Goal: Task Accomplishment & Management: Use online tool/utility

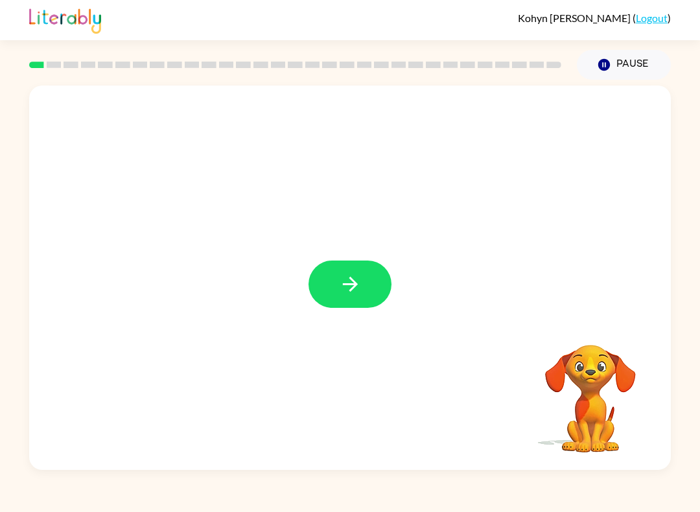
click at [362, 274] on button "button" at bounding box center [350, 284] width 83 height 47
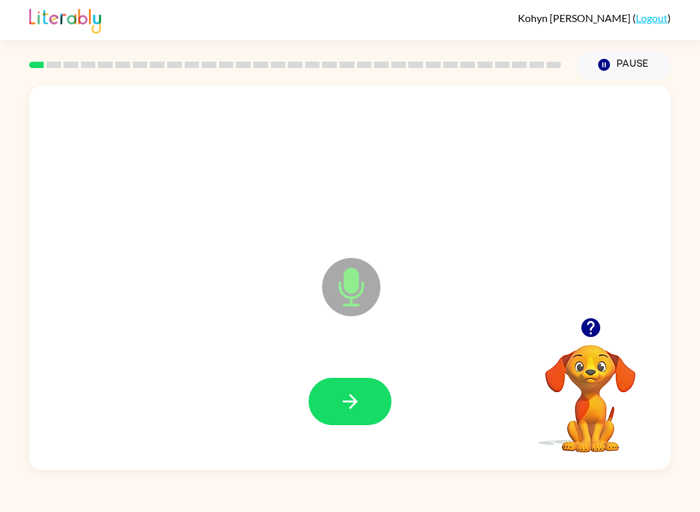
click at [341, 402] on icon "button" at bounding box center [350, 401] width 23 height 23
click at [347, 424] on button "button" at bounding box center [350, 401] width 83 height 47
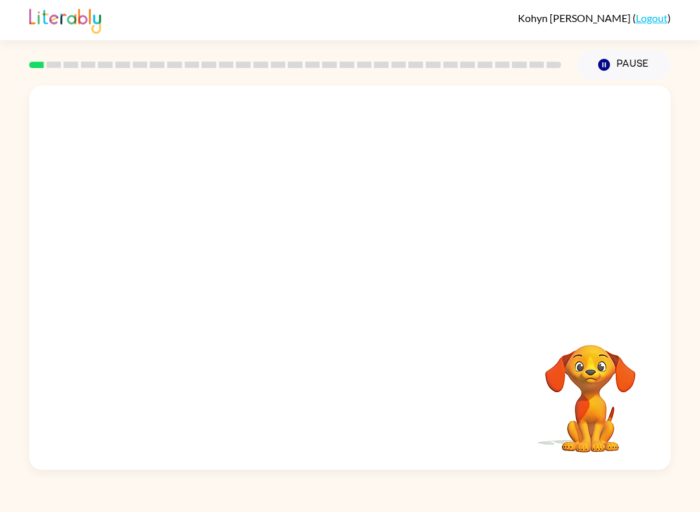
click at [340, 332] on div at bounding box center [350, 278] width 642 height 384
click at [600, 64] on icon "button" at bounding box center [604, 65] width 12 height 12
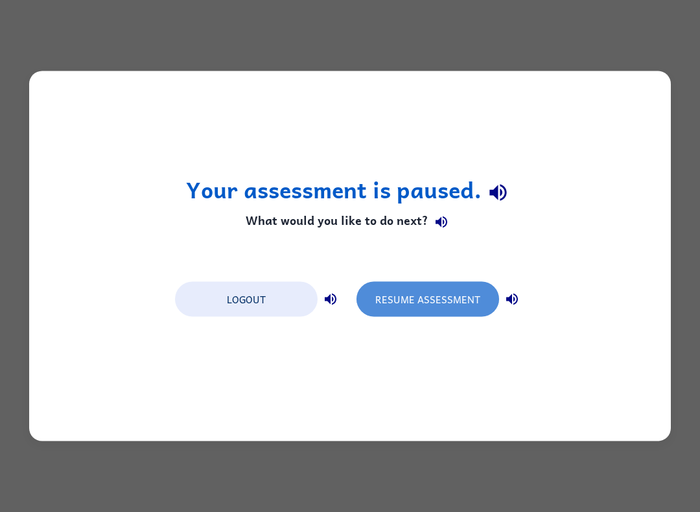
click at [465, 300] on button "Resume Assessment" at bounding box center [427, 299] width 143 height 35
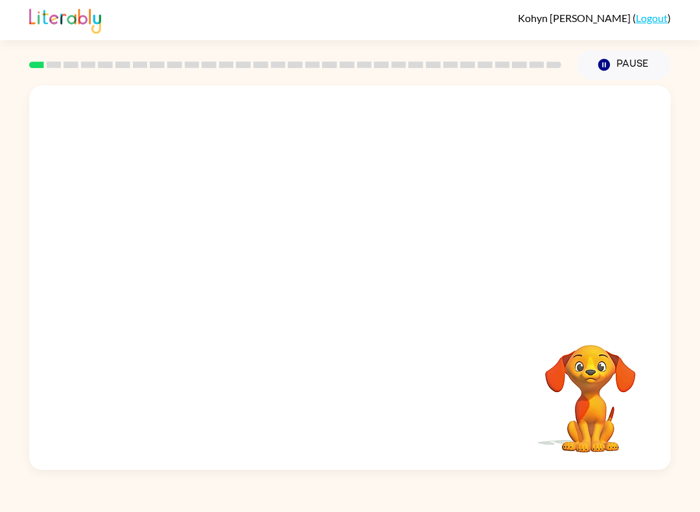
click at [621, 60] on button "Pause Pause" at bounding box center [624, 65] width 94 height 30
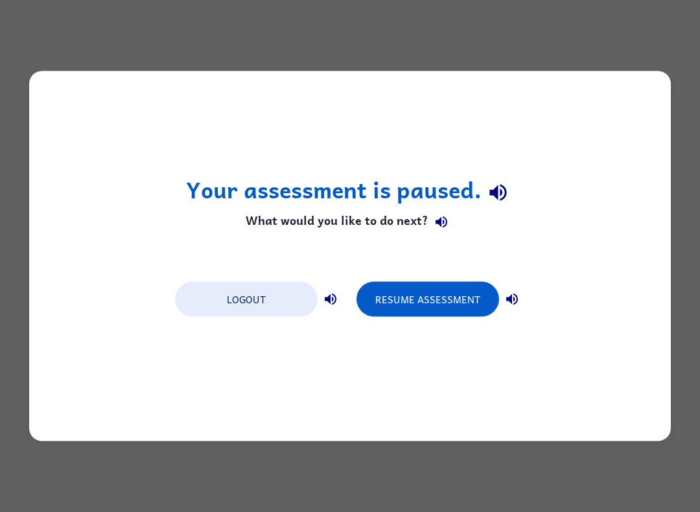
click at [471, 297] on button "Resume Assessment" at bounding box center [427, 299] width 143 height 35
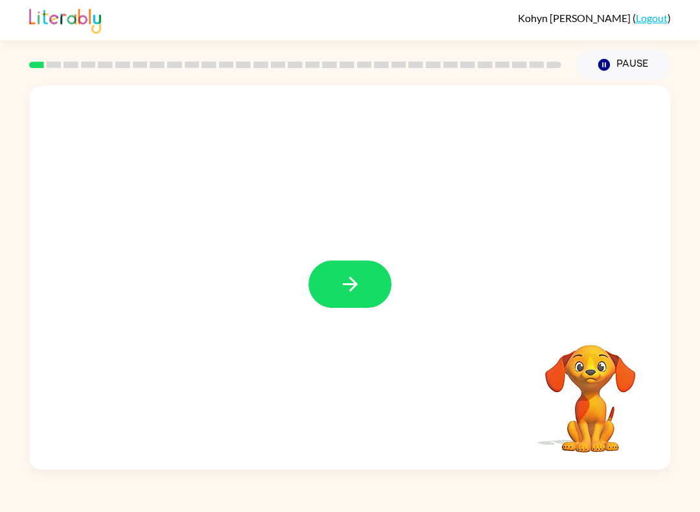
click at [347, 277] on icon "button" at bounding box center [350, 284] width 23 height 23
click at [624, 72] on button "Pause Pause" at bounding box center [624, 65] width 94 height 30
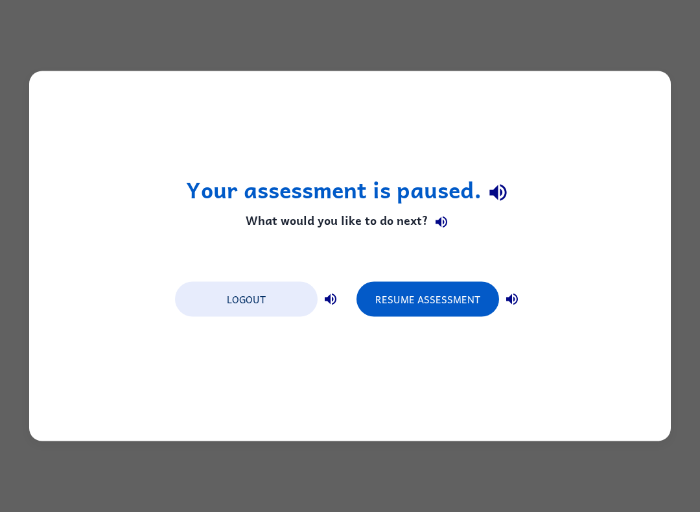
click at [479, 292] on button "Resume Assessment" at bounding box center [427, 299] width 143 height 35
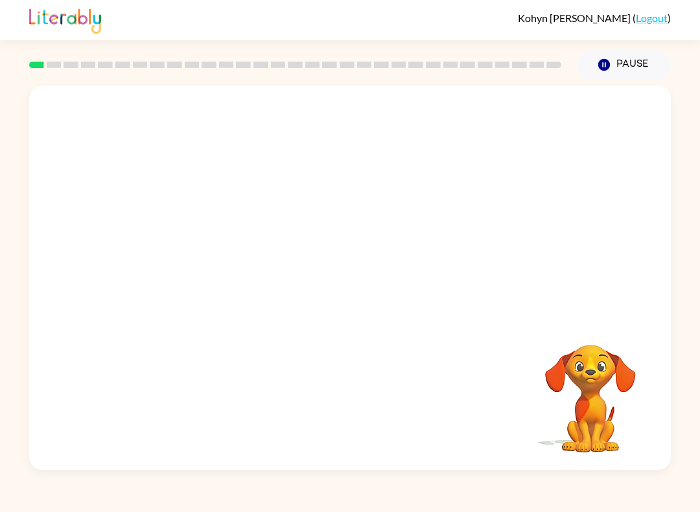
click at [633, 56] on button "Pause Pause" at bounding box center [624, 65] width 94 height 30
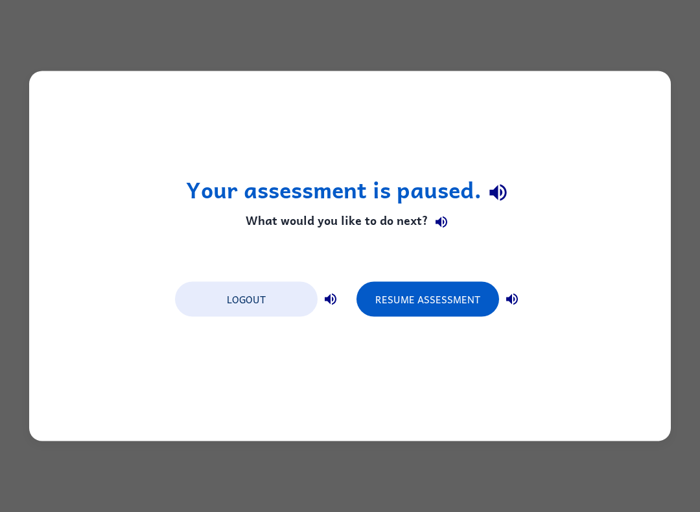
click at [440, 295] on button "Resume Assessment" at bounding box center [427, 299] width 143 height 35
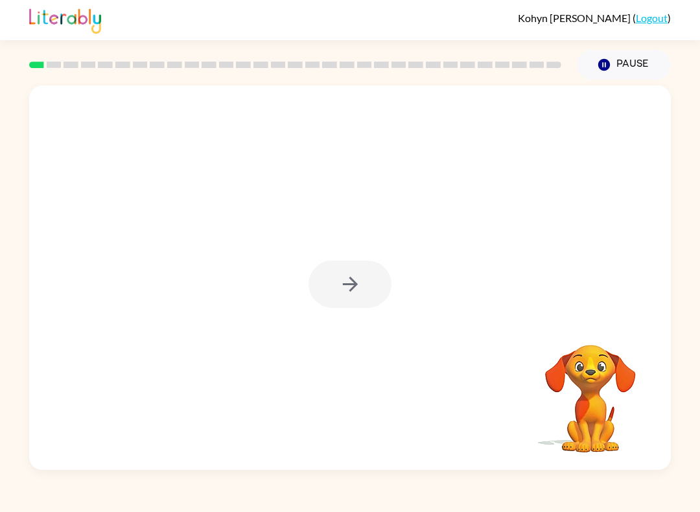
click at [697, 172] on div "Your browser must support playing .mp4 files to use Literably. Please try using…" at bounding box center [350, 275] width 700 height 390
click at [340, 277] on icon "button" at bounding box center [350, 284] width 23 height 23
click at [621, 67] on button "Pause Pause" at bounding box center [624, 65] width 94 height 30
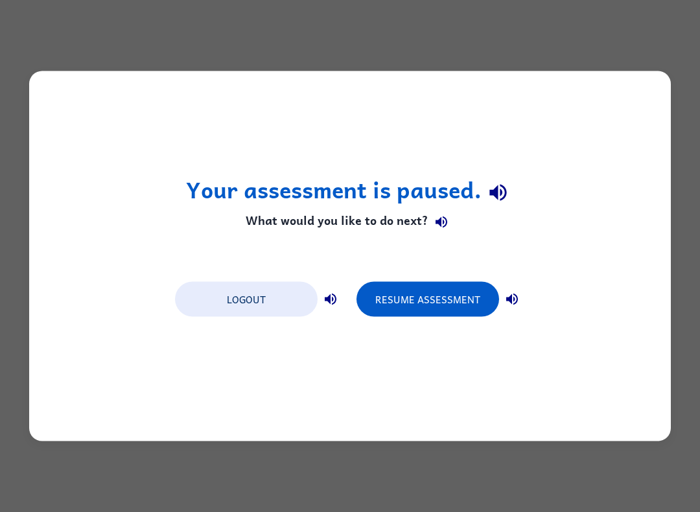
click at [476, 300] on button "Resume Assessment" at bounding box center [427, 299] width 143 height 35
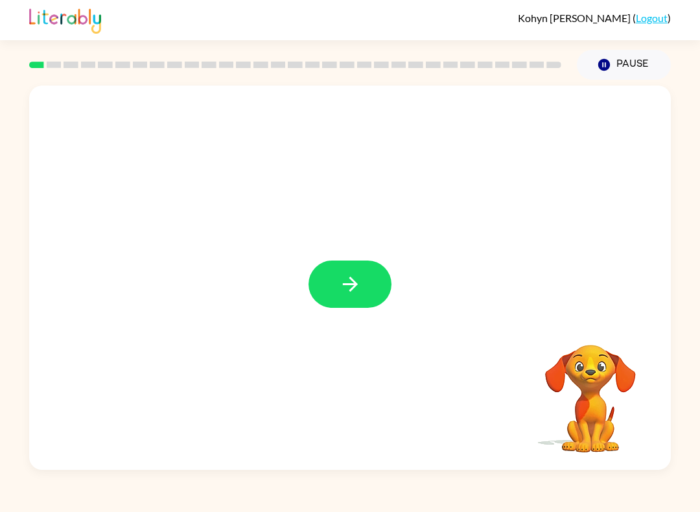
click at [371, 271] on button "button" at bounding box center [350, 284] width 83 height 47
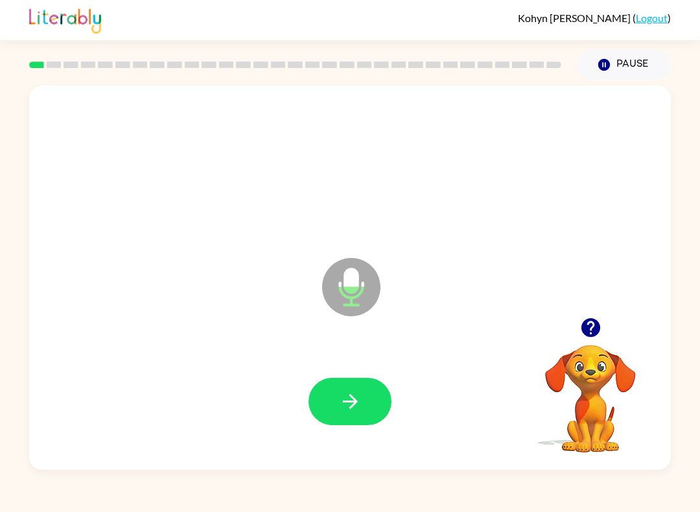
click at [361, 414] on button "button" at bounding box center [350, 401] width 83 height 47
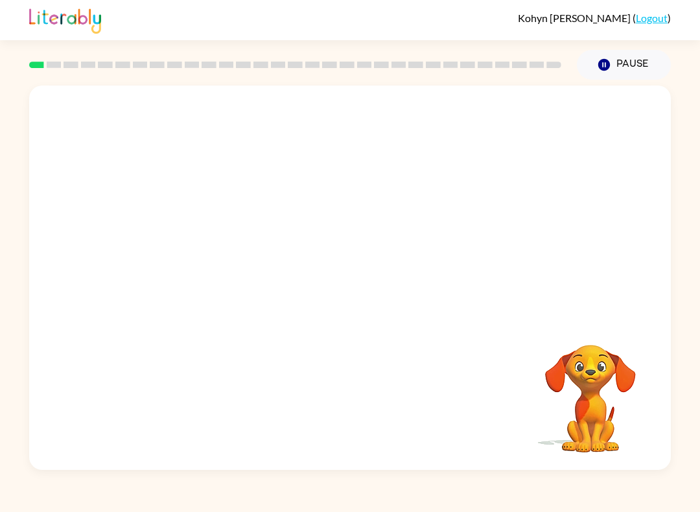
click at [697, 364] on div "Your browser must support playing .mp4 files to use Literably. Please try using…" at bounding box center [350, 275] width 700 height 390
click at [602, 76] on button "Pause Pause" at bounding box center [624, 65] width 94 height 30
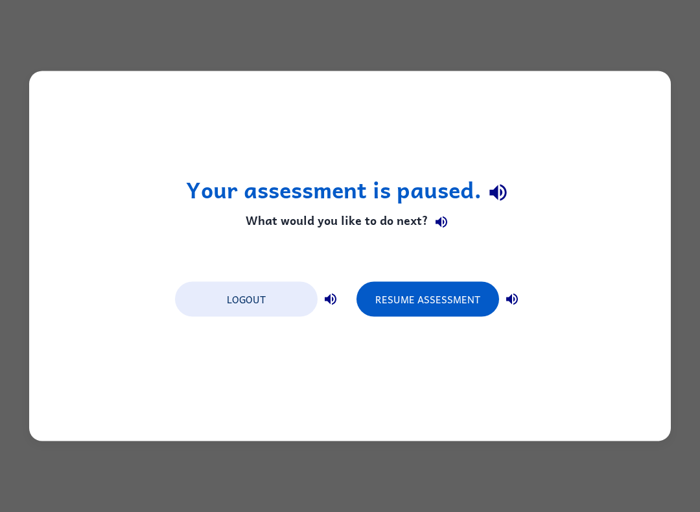
click at [471, 299] on button "Resume Assessment" at bounding box center [427, 299] width 143 height 35
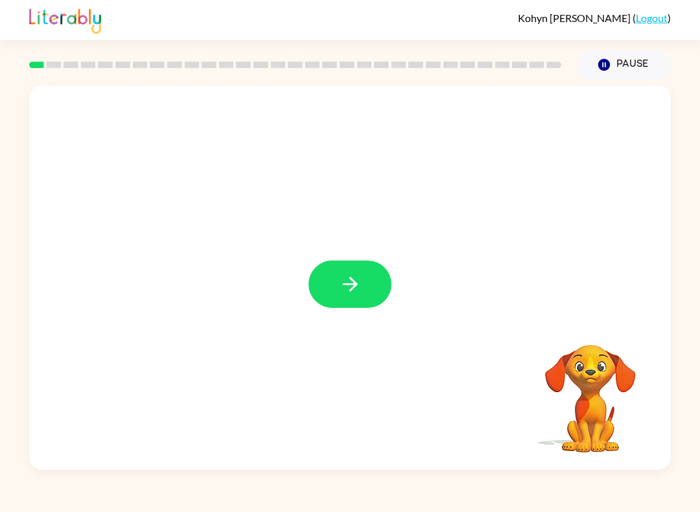
click at [351, 294] on icon "button" at bounding box center [350, 284] width 23 height 23
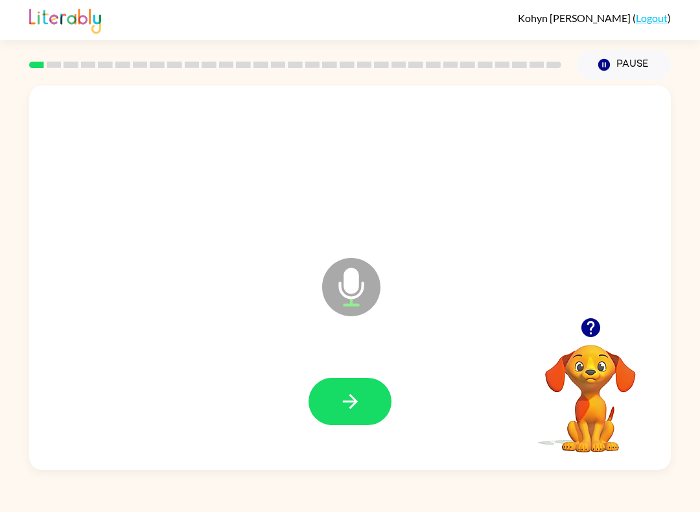
click at [363, 401] on button "button" at bounding box center [350, 401] width 83 height 47
click at [602, 323] on button "button" at bounding box center [590, 327] width 33 height 33
click at [357, 398] on icon "button" at bounding box center [350, 401] width 23 height 23
click at [609, 66] on icon "button" at bounding box center [604, 65] width 12 height 12
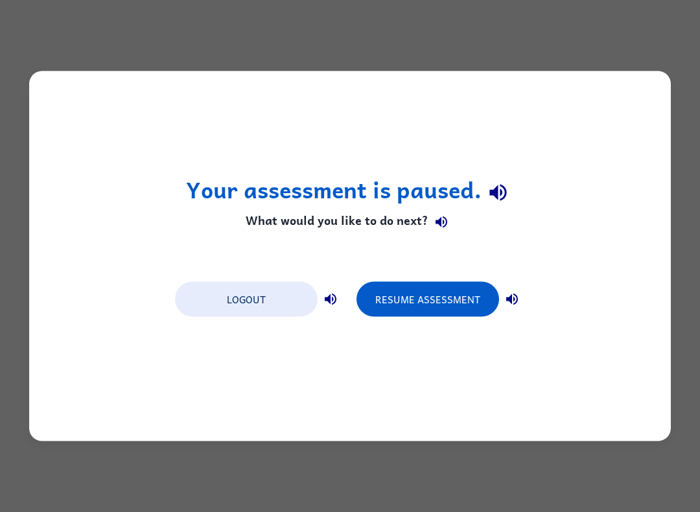
click at [447, 299] on button "Resume Assessment" at bounding box center [427, 299] width 143 height 35
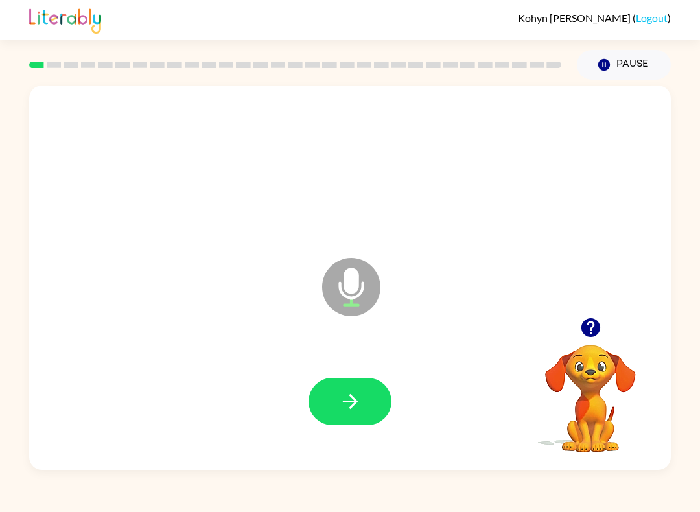
click at [359, 380] on button "button" at bounding box center [350, 401] width 83 height 47
click at [365, 371] on div at bounding box center [350, 401] width 616 height 111
click at [350, 393] on icon "button" at bounding box center [350, 401] width 23 height 23
click at [360, 390] on button "button" at bounding box center [350, 401] width 83 height 47
click at [354, 406] on icon "button" at bounding box center [350, 401] width 23 height 23
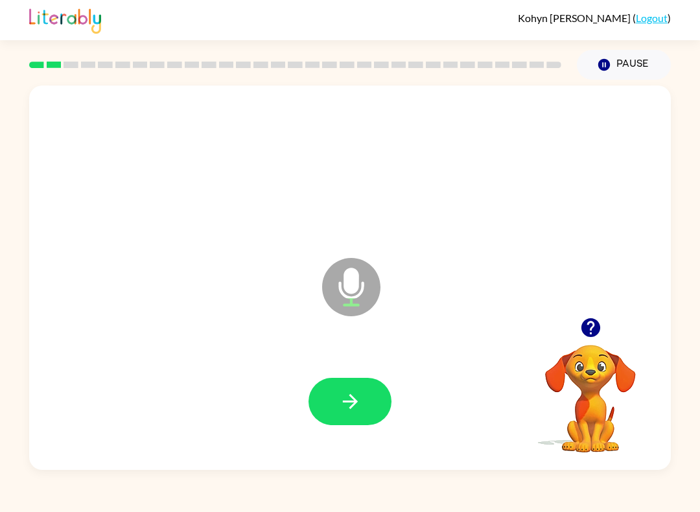
click at [368, 410] on button "button" at bounding box center [350, 401] width 83 height 47
click at [351, 405] on icon "button" at bounding box center [350, 401] width 23 height 23
click at [344, 393] on icon "button" at bounding box center [350, 401] width 23 height 23
click at [344, 415] on button "button" at bounding box center [350, 401] width 83 height 47
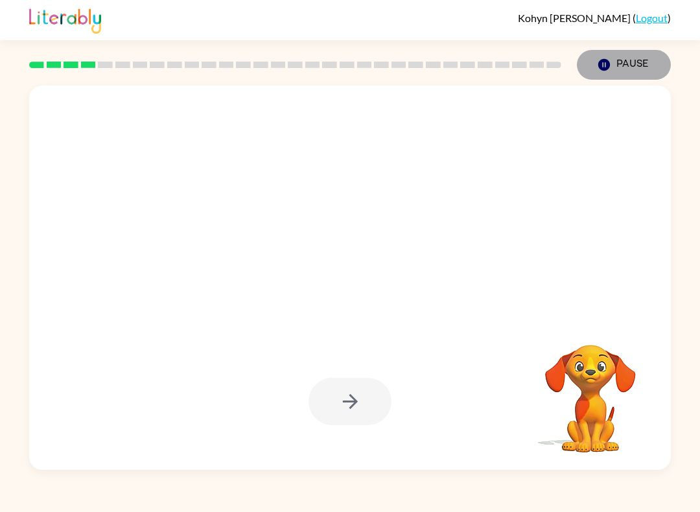
click at [625, 53] on button "Pause Pause" at bounding box center [624, 65] width 94 height 30
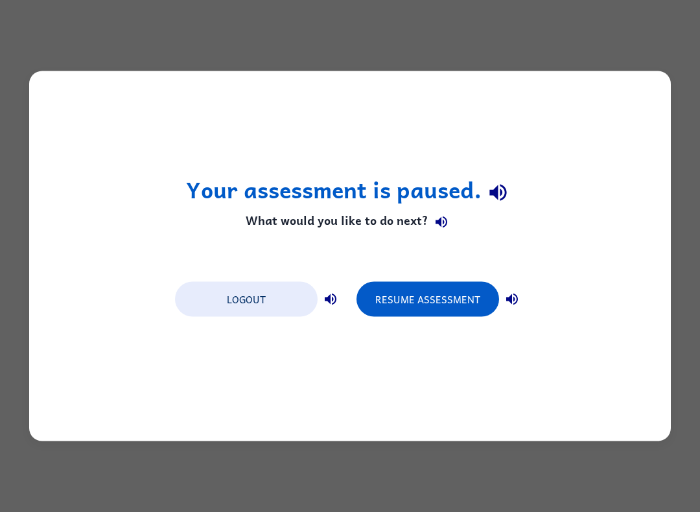
click at [515, 274] on div "Logout Resume Assessment" at bounding box center [350, 298] width 363 height 49
click at [478, 289] on button "Resume Assessment" at bounding box center [427, 299] width 143 height 35
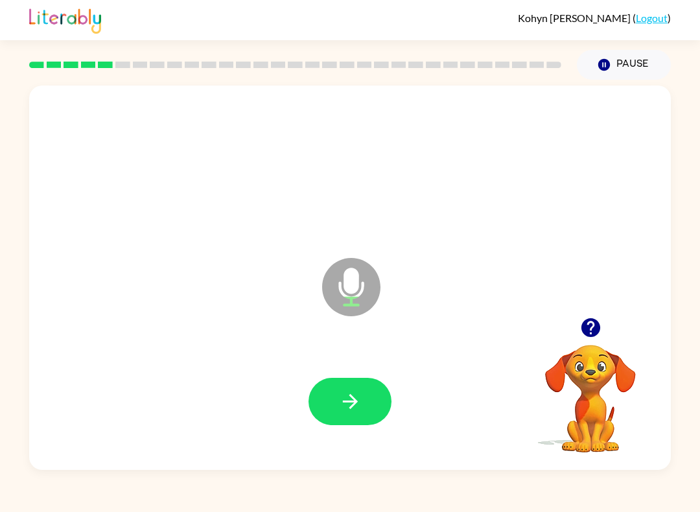
click at [351, 391] on icon "button" at bounding box center [350, 401] width 23 height 23
click at [346, 393] on icon "button" at bounding box center [350, 401] width 23 height 23
click at [353, 386] on button "button" at bounding box center [350, 401] width 83 height 47
click at [373, 384] on button "button" at bounding box center [350, 401] width 83 height 47
click at [353, 392] on icon "button" at bounding box center [350, 401] width 23 height 23
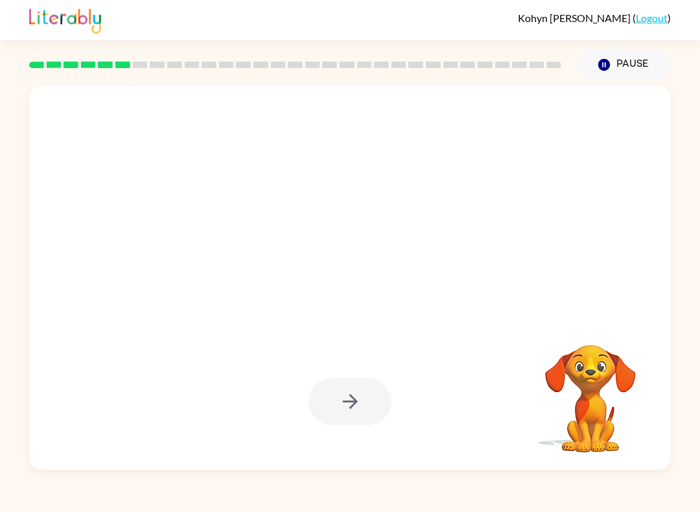
click at [611, 97] on div at bounding box center [350, 278] width 642 height 384
click at [627, 54] on button "Pause Pause" at bounding box center [624, 65] width 94 height 30
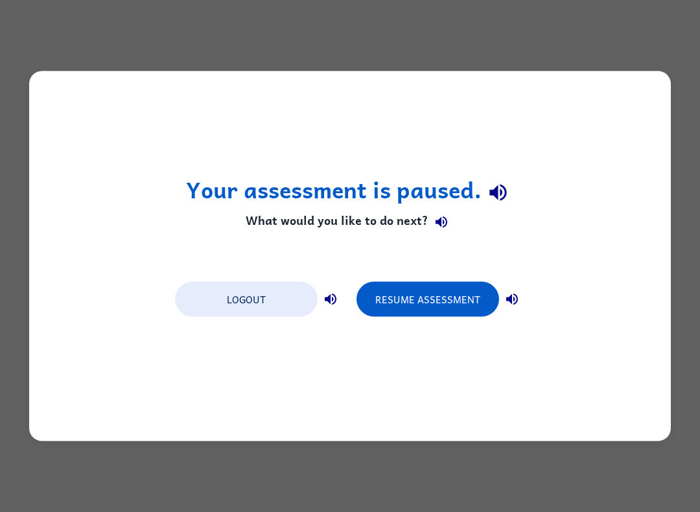
click at [265, 301] on button "Logout" at bounding box center [246, 299] width 143 height 35
